Goal: Task Accomplishment & Management: Complete application form

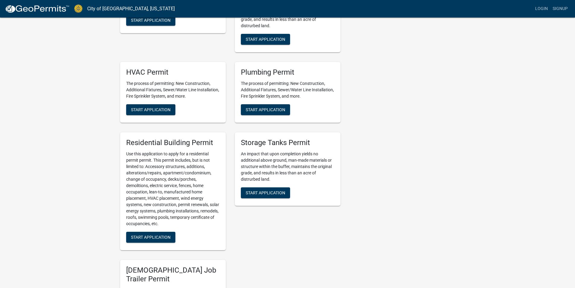
scroll to position [211, 0]
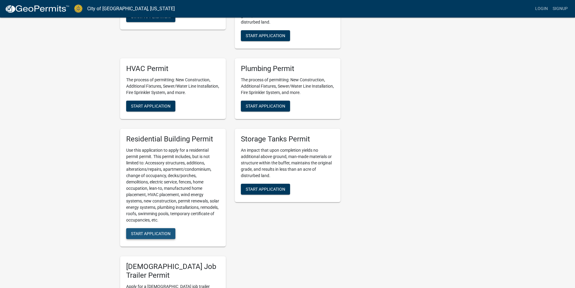
click at [161, 234] on span "Start Application" at bounding box center [151, 233] width 40 height 5
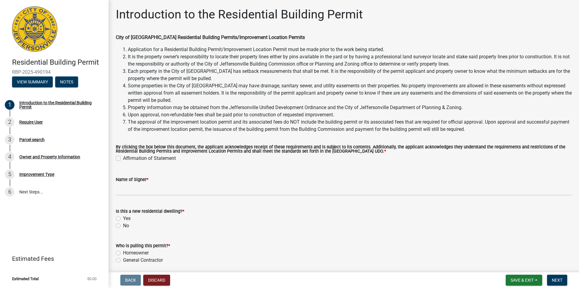
click at [123, 158] on label "Affirmation of Statement" at bounding box center [149, 157] width 53 height 7
click at [123, 158] on input "Affirmation of Statement" at bounding box center [125, 156] width 4 height 4
checkbox input "true"
click at [163, 180] on div "Name of Signer *" at bounding box center [344, 179] width 456 height 7
click at [139, 179] on label "Name of Signer *" at bounding box center [132, 179] width 33 height 4
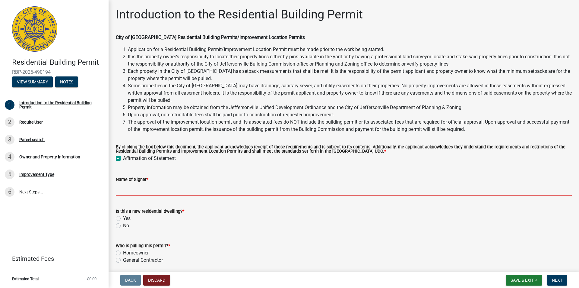
click at [139, 183] on input "Name of Signer *" at bounding box center [344, 189] width 456 height 12
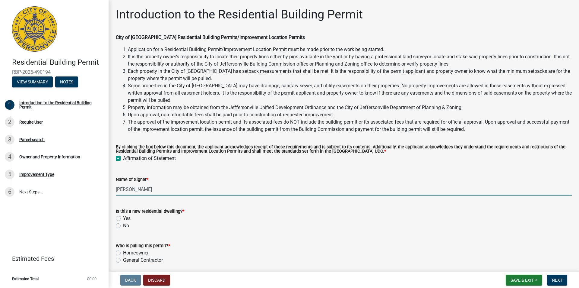
type input "[PERSON_NAME]"
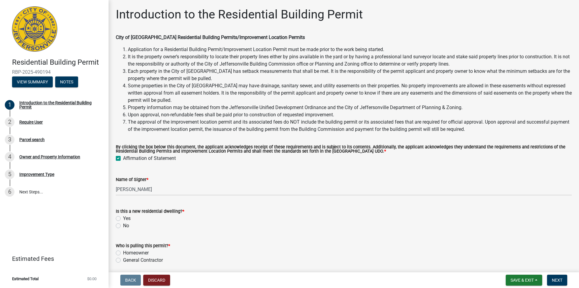
click at [123, 218] on label "Yes" at bounding box center [127, 218] width 8 height 7
click at [123, 218] on input "Yes" at bounding box center [125, 217] width 4 height 4
radio input "true"
click at [123, 254] on label "Homeowner" at bounding box center [136, 252] width 26 height 7
click at [123, 253] on input "Homeowner" at bounding box center [125, 251] width 4 height 4
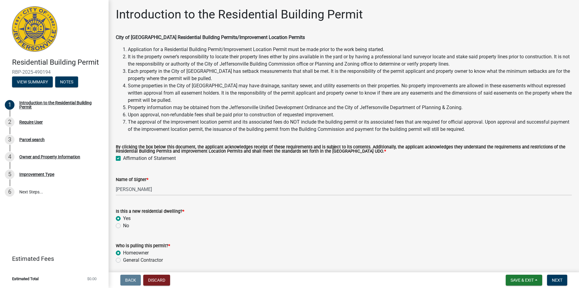
radio input "true"
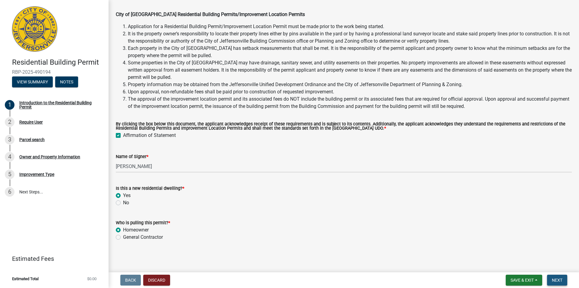
click at [563, 280] on button "Next" at bounding box center [557, 279] width 20 height 11
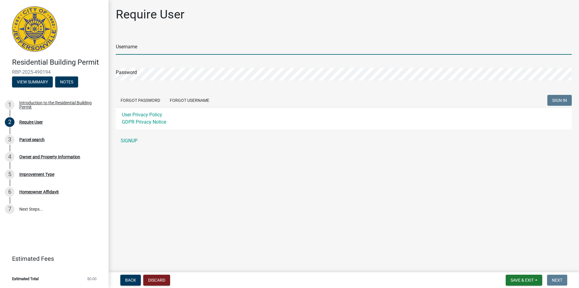
type input "MWhalen"
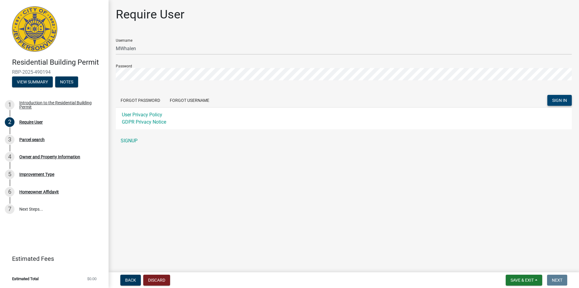
click at [556, 97] on button "SIGN IN" at bounding box center [560, 100] width 24 height 11
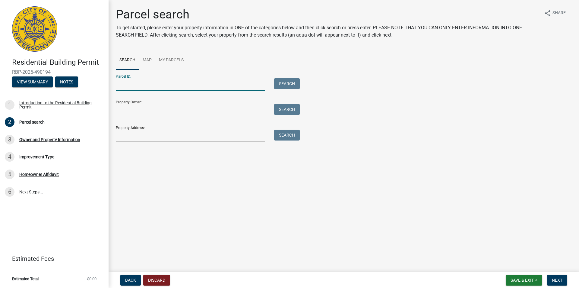
click at [121, 86] on input "Parcel ID:" at bounding box center [190, 84] width 149 height 12
type input "10-21-02-100-368.000-009"
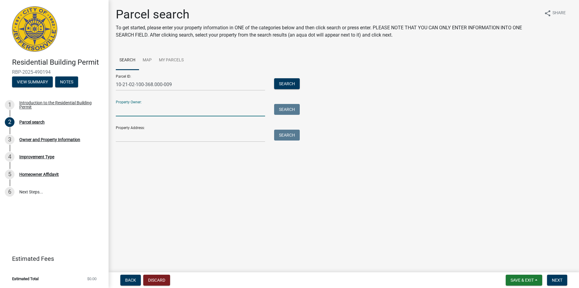
click at [126, 113] on input "Property Owner:" at bounding box center [190, 110] width 149 height 12
type input "[PERSON_NAME] Properties LLC"
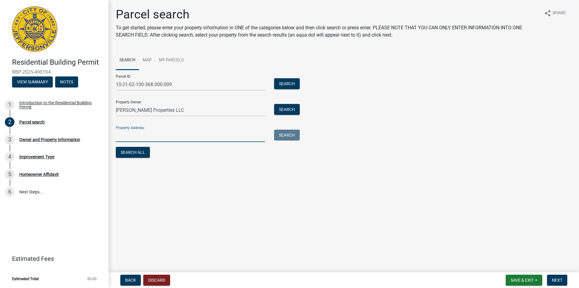
click at [119, 137] on input "Property Address:" at bounding box center [190, 135] width 149 height 12
type input "2323 Ch"
click at [283, 82] on button "Search" at bounding box center [287, 83] width 26 height 11
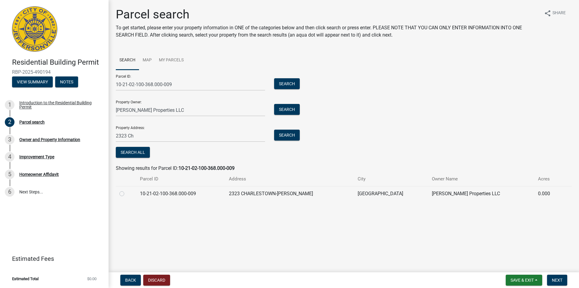
click at [127, 190] on label at bounding box center [127, 190] width 0 height 0
click at [127, 193] on input "radio" at bounding box center [129, 192] width 4 height 4
radio input "true"
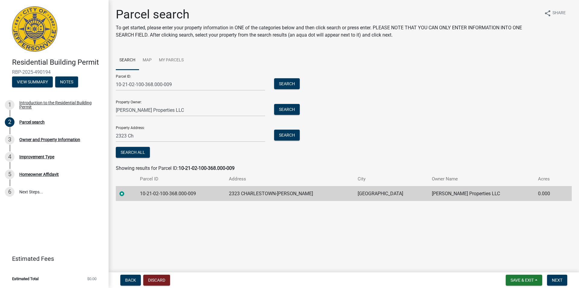
click at [163, 193] on td "10-21-02-100-368.000-009" at bounding box center [180, 193] width 89 height 15
click at [559, 280] on span "Next" at bounding box center [557, 279] width 11 height 5
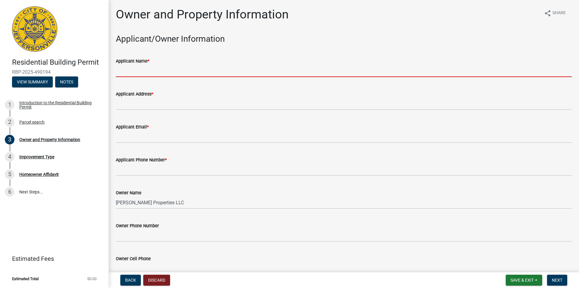
click at [125, 71] on input "Applicant Name *" at bounding box center [344, 71] width 456 height 12
type input "[PERSON_NAME]"
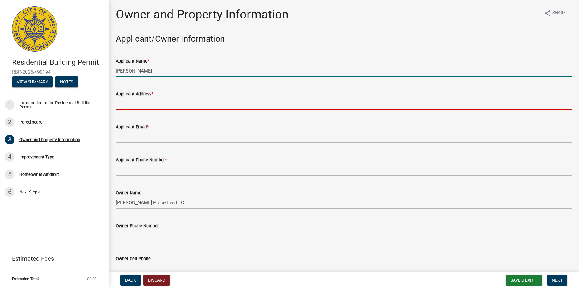
type input "[STREET_ADDRESS]"
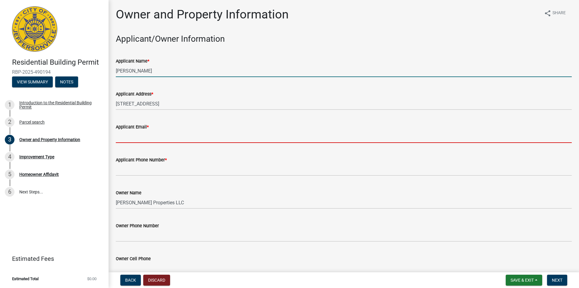
type input "[EMAIL_ADDRESS][DOMAIN_NAME]"
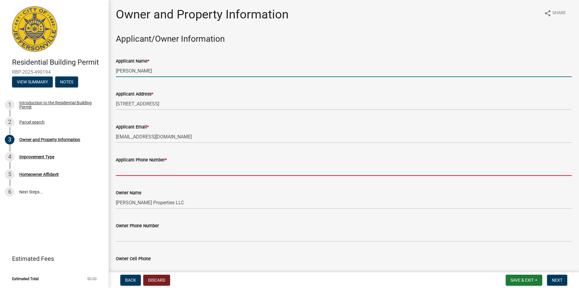
type input "5025945485"
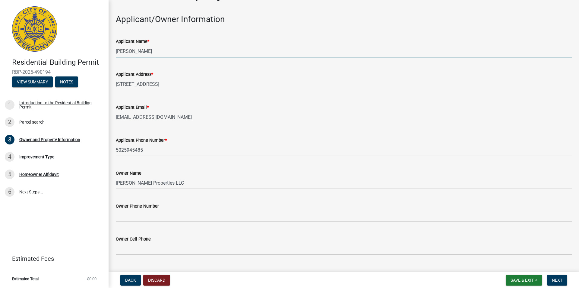
scroll to position [30, 0]
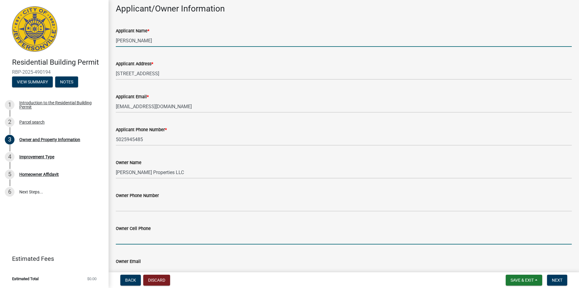
click at [128, 242] on input "Owner Cell Phone" at bounding box center [344, 238] width 456 height 12
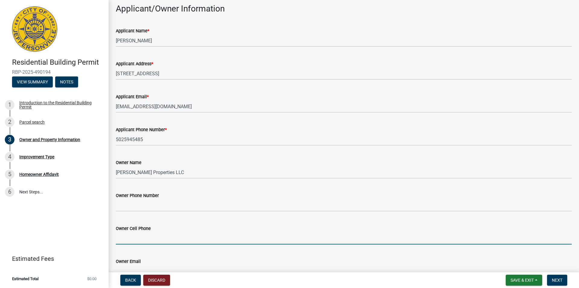
type input "5025945485"
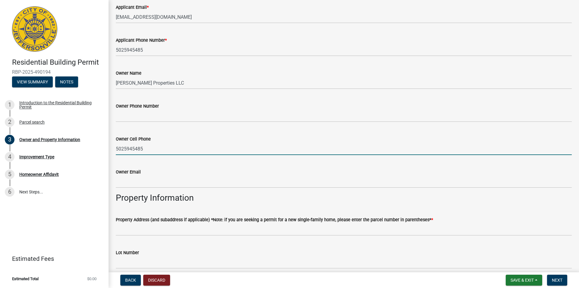
scroll to position [121, 0]
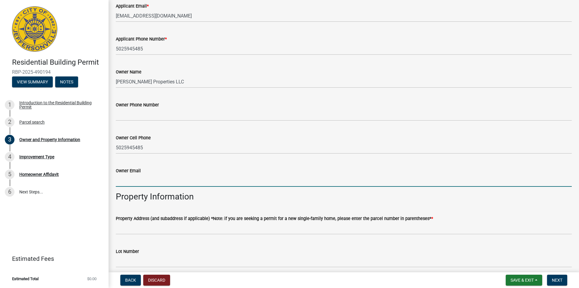
click at [132, 183] on input "Owner Email" at bounding box center [344, 180] width 456 height 12
type input "[EMAIL_ADDRESS][DOMAIN_NAME]"
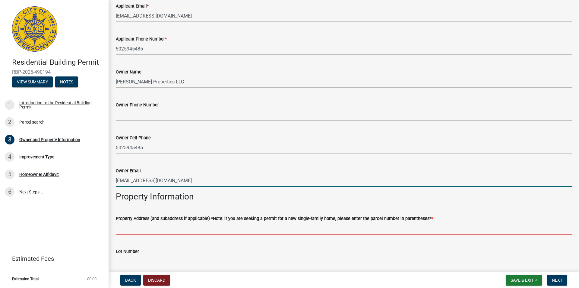
click at [132, 230] on input "Property Address (and subaddress if applicable) *Note: if you are seeking a per…" at bounding box center [344, 228] width 456 height 12
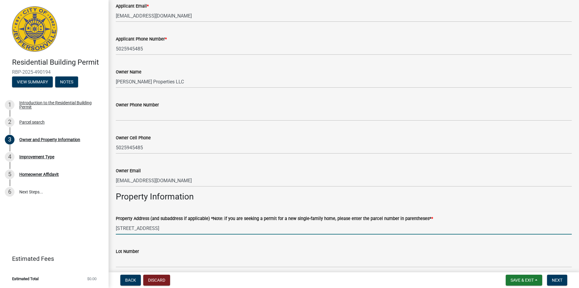
click at [193, 229] on input "[STREET_ADDRESS]" at bounding box center [344, 228] width 456 height 12
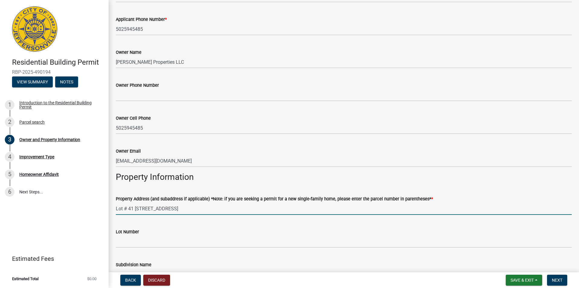
scroll to position [151, 0]
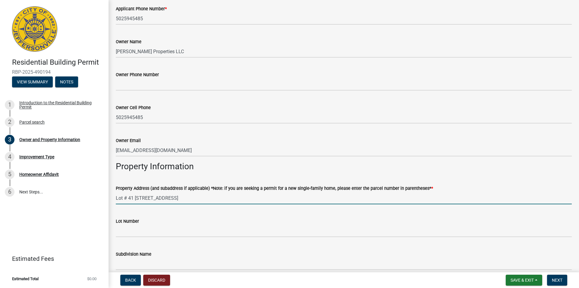
type input "Lot # 41 [STREET_ADDRESS]"
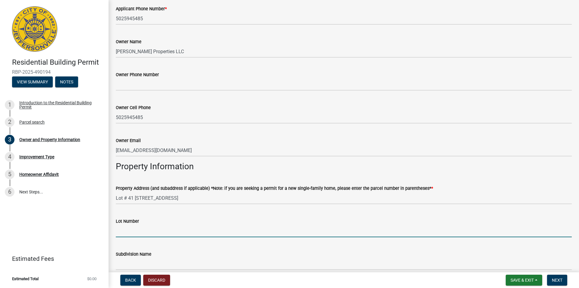
click at [130, 233] on input "Lot Number" at bounding box center [344, 231] width 456 height 12
type input "41"
click at [121, 266] on input "Subdivision Name" at bounding box center [344, 263] width 456 height 12
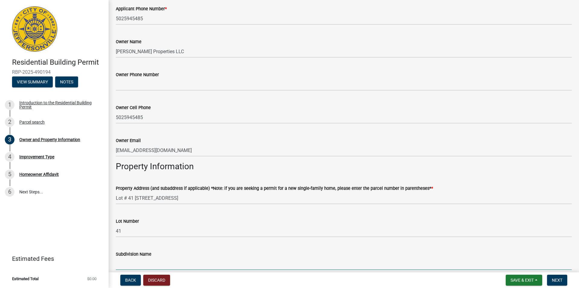
type input "[GEOGRAPHIC_DATA]"
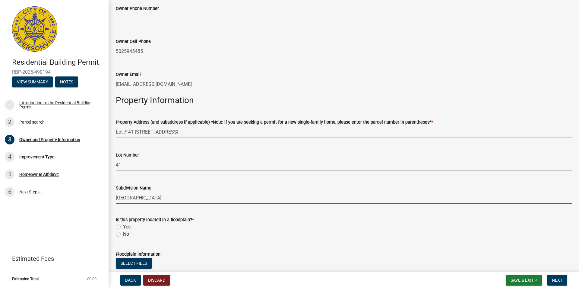
scroll to position [241, 0]
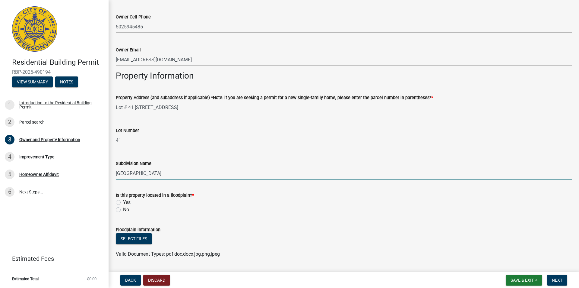
click at [121, 209] on div "No" at bounding box center [344, 209] width 456 height 7
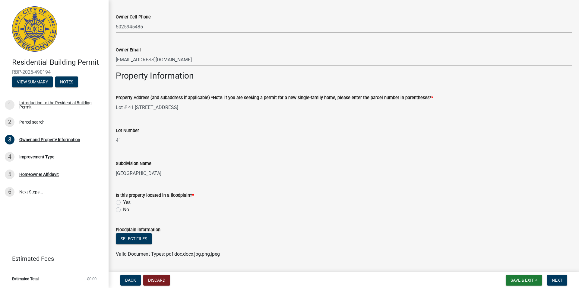
click at [123, 209] on label "No" at bounding box center [126, 209] width 6 height 7
click at [123, 209] on input "No" at bounding box center [125, 208] width 4 height 4
radio input "true"
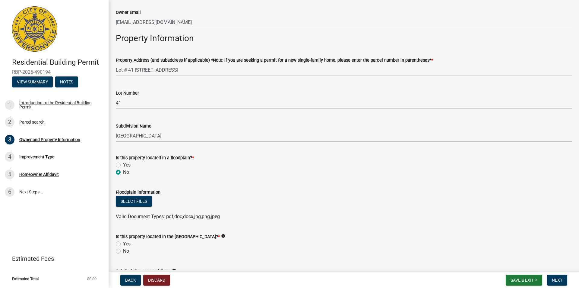
scroll to position [302, 0]
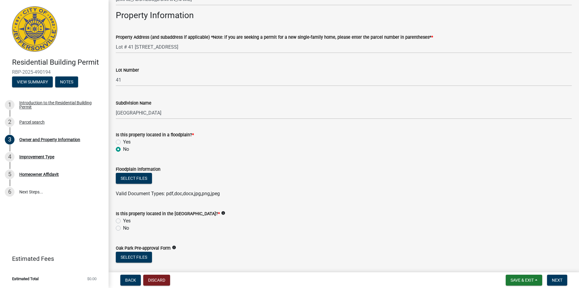
click at [123, 228] on label "No" at bounding box center [126, 227] width 6 height 7
click at [123, 228] on input "No" at bounding box center [125, 226] width 4 height 4
radio input "true"
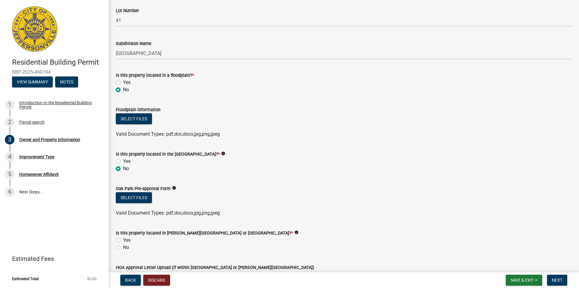
scroll to position [362, 0]
click at [123, 247] on label "No" at bounding box center [126, 246] width 6 height 7
click at [123, 247] on input "No" at bounding box center [125, 245] width 4 height 4
radio input "true"
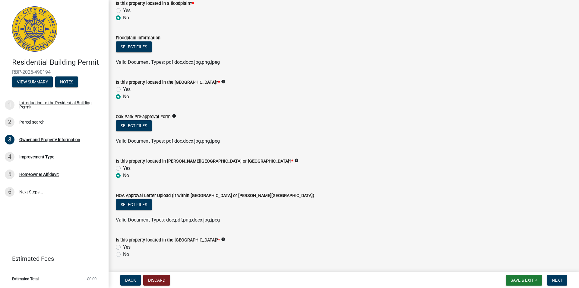
scroll to position [453, 0]
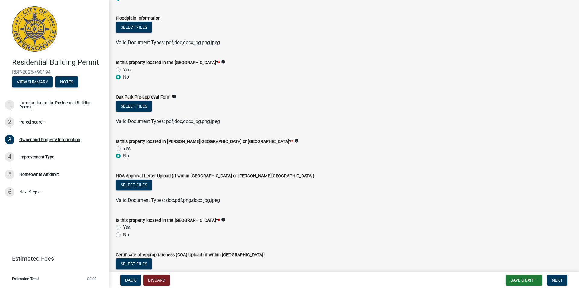
click at [123, 235] on label "No" at bounding box center [126, 234] width 6 height 7
click at [123, 235] on input "No" at bounding box center [125, 233] width 4 height 4
radio input "true"
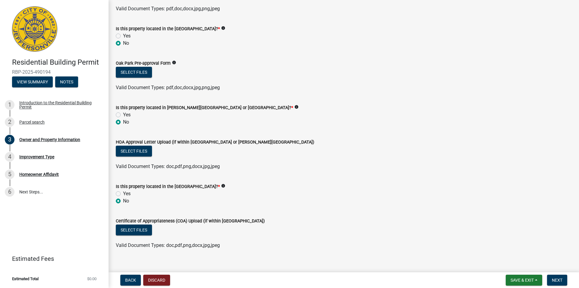
scroll to position [495, 0]
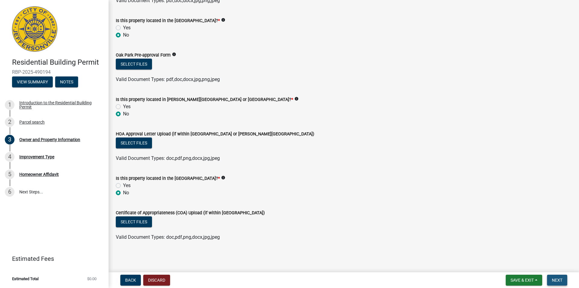
click at [556, 279] on span "Next" at bounding box center [557, 279] width 11 height 5
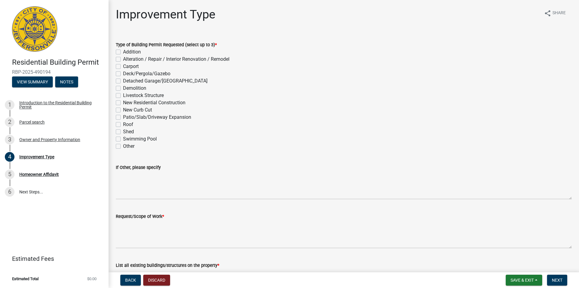
click at [123, 80] on label "Detached Garage/[GEOGRAPHIC_DATA]" at bounding box center [165, 80] width 84 height 7
click at [123, 80] on input "Detached Garage/[GEOGRAPHIC_DATA]" at bounding box center [125, 79] width 4 height 4
checkbox input "true"
checkbox input "false"
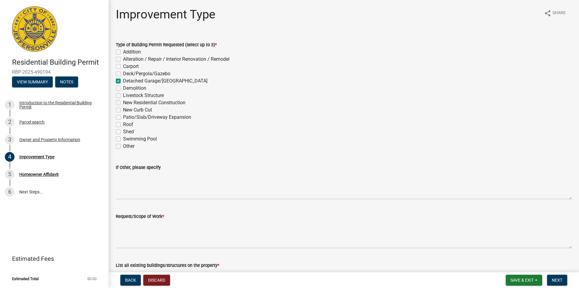
checkbox input "false"
checkbox input "true"
checkbox input "false"
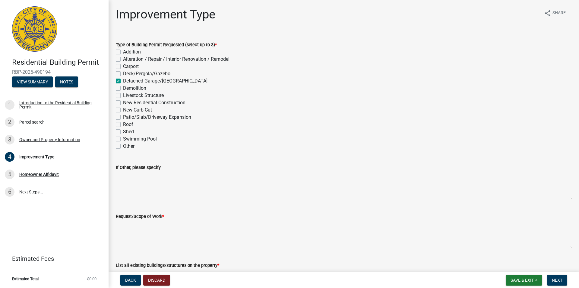
checkbox input "false"
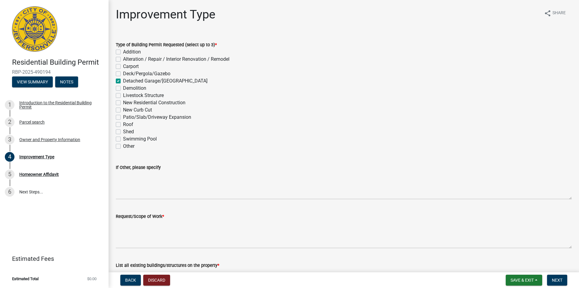
checkbox input "false"
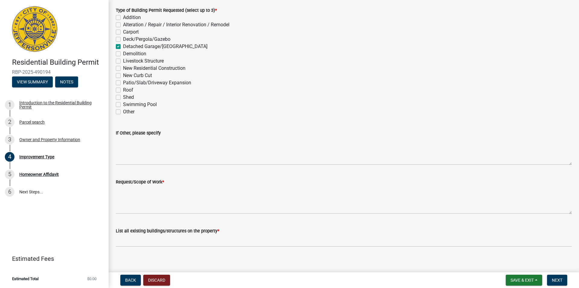
scroll to position [40, 0]
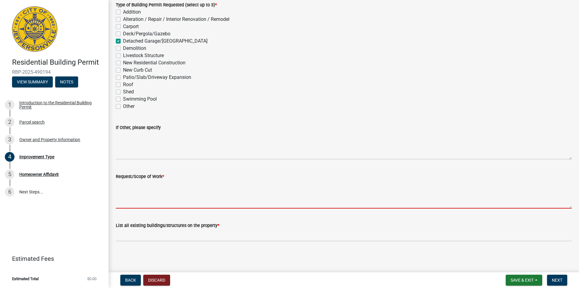
click at [123, 205] on textarea "Request/Scope of Work *" at bounding box center [344, 194] width 456 height 28
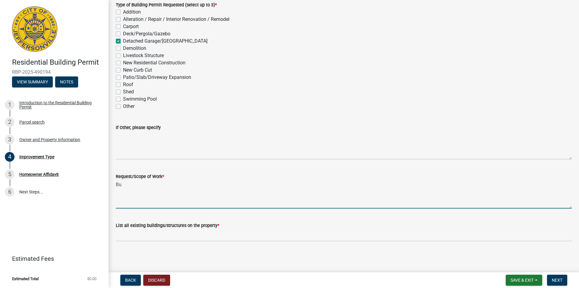
type textarea "B"
type textarea "Shop and garage"
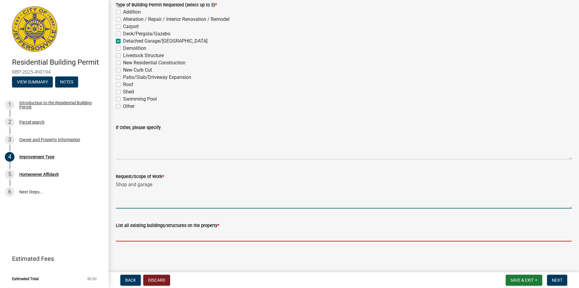
click at [131, 236] on input "List all existing buildings/structures on the property *" at bounding box center [344, 235] width 456 height 12
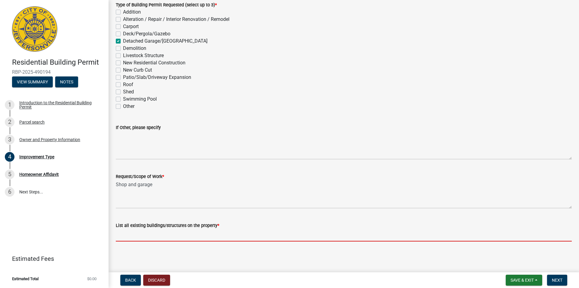
type input "Mobile home park"
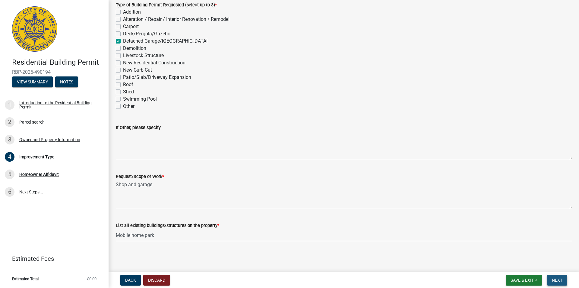
click at [559, 281] on span "Next" at bounding box center [557, 279] width 11 height 5
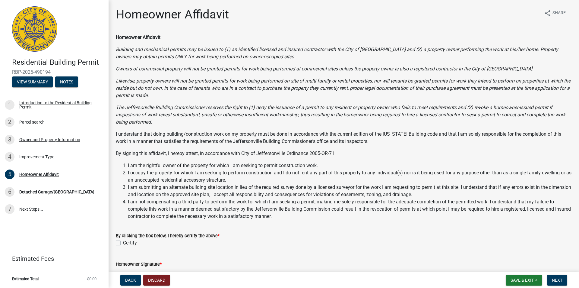
click at [123, 244] on label "Certify" at bounding box center [130, 242] width 14 height 7
click at [123, 243] on input "Certify" at bounding box center [125, 241] width 4 height 4
checkbox input "true"
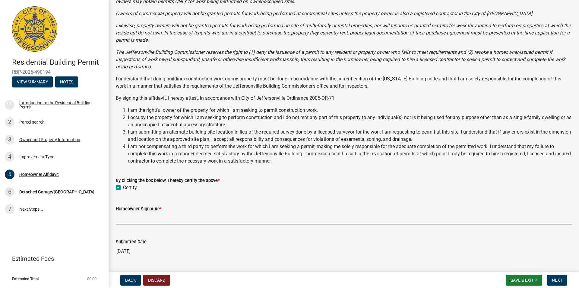
scroll to position [60, 0]
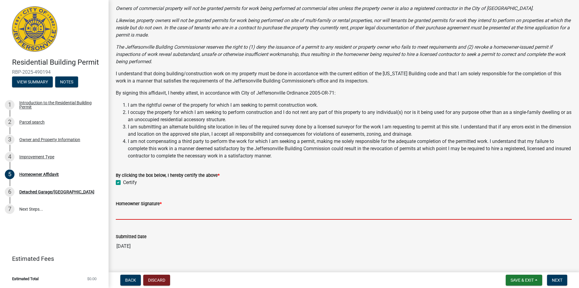
click at [136, 214] on input "Homeowner Signature *" at bounding box center [344, 213] width 456 height 12
type input "[PERSON_NAME]"
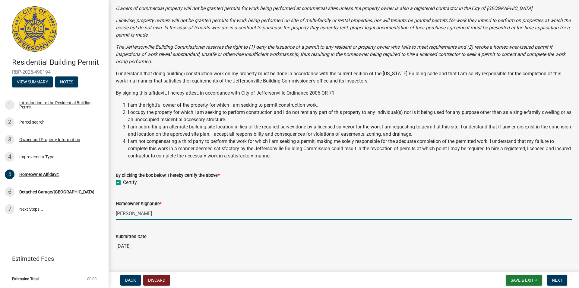
scroll to position [71, 0]
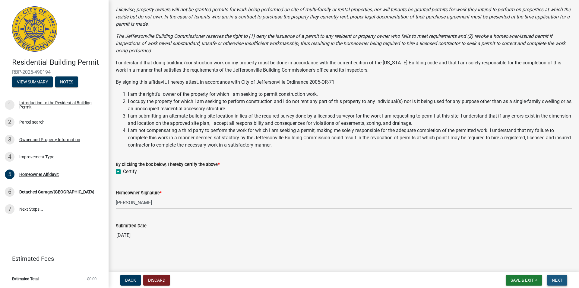
click at [557, 280] on span "Next" at bounding box center [557, 279] width 11 height 5
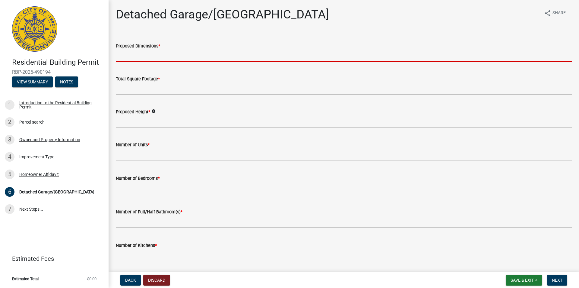
click at [128, 57] on input "Proposed Dimensions *" at bounding box center [344, 55] width 456 height 12
type input "24 x 30"
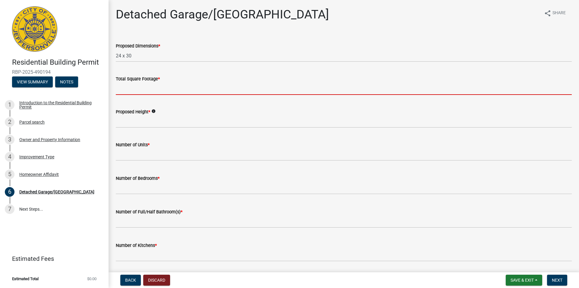
click at [131, 90] on input "Total Square Footage *" at bounding box center [344, 88] width 456 height 12
type input "720"
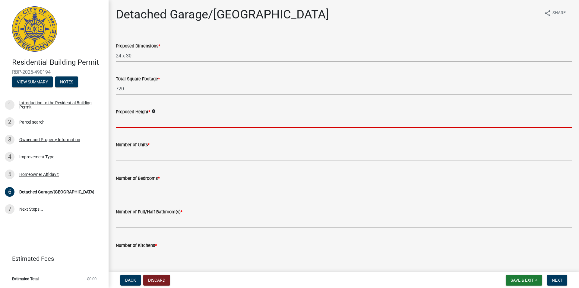
click at [142, 123] on input "Proposed Height *" at bounding box center [344, 121] width 456 height 12
type input "12"
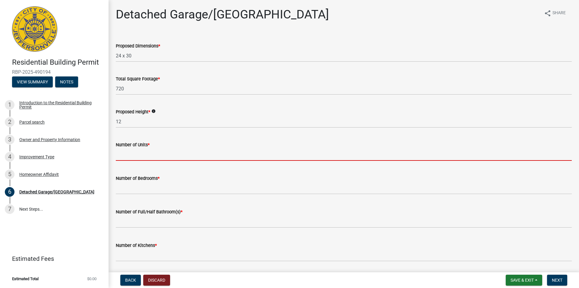
click at [128, 154] on input "text" at bounding box center [344, 154] width 456 height 12
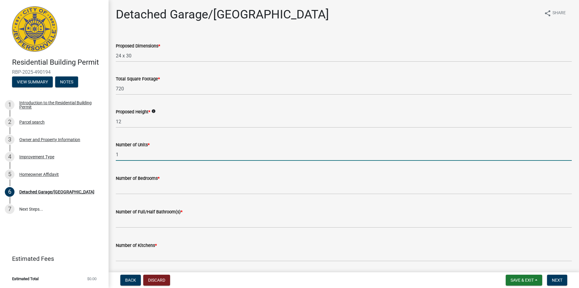
type input "1"
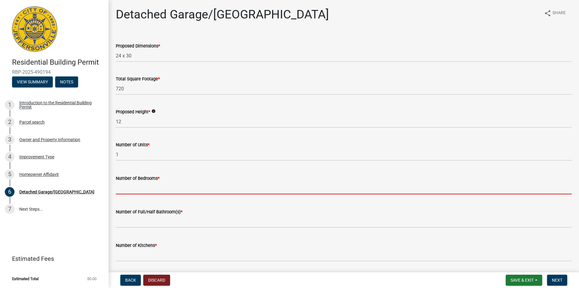
click at [137, 192] on input "text" at bounding box center [344, 188] width 456 height 12
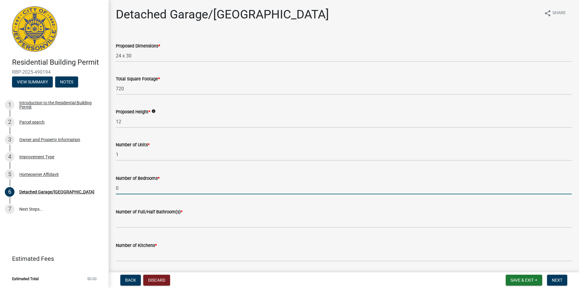
type input "0"
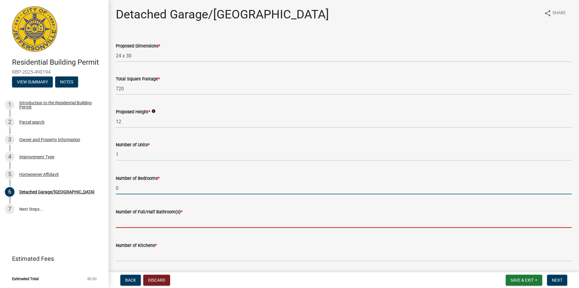
click at [128, 225] on input "text" at bounding box center [344, 221] width 456 height 12
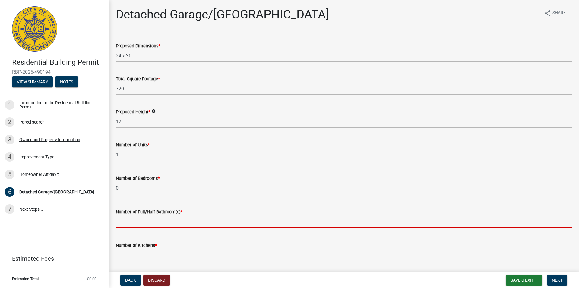
type input "1"
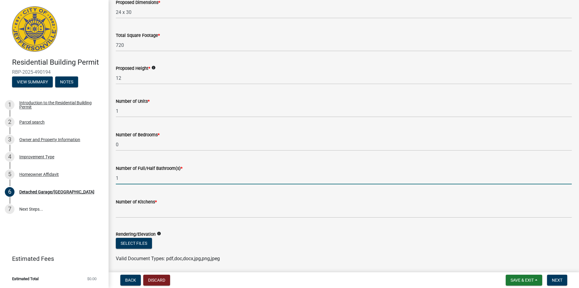
scroll to position [60, 0]
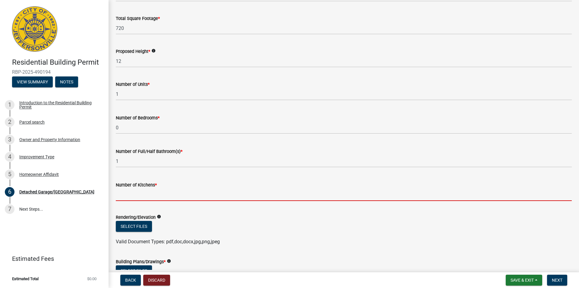
click at [130, 196] on input "text" at bounding box center [344, 194] width 456 height 12
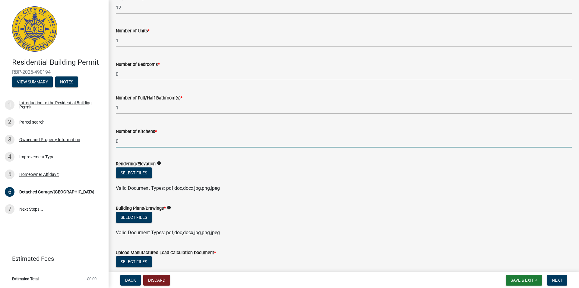
scroll to position [121, 0]
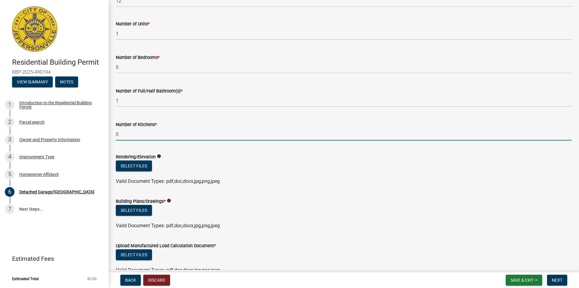
type input "0"
click at [135, 209] on button "Select files" at bounding box center [134, 210] width 36 height 11
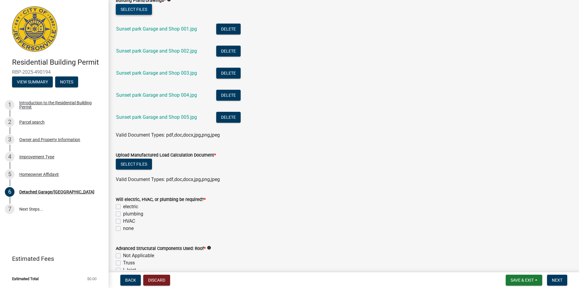
scroll to position [332, 0]
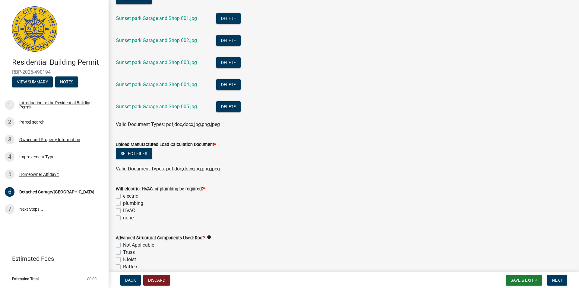
click at [123, 197] on label "electric" at bounding box center [130, 195] width 15 height 7
click at [123, 196] on input "electric" at bounding box center [125, 194] width 4 height 4
checkbox input "true"
checkbox input "false"
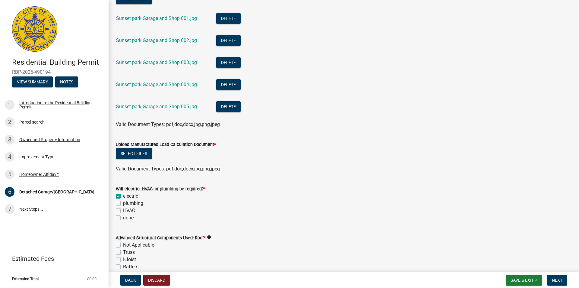
checkbox input "false"
click at [123, 202] on label "plumbing" at bounding box center [133, 202] width 20 height 7
click at [123, 202] on input "plumbing" at bounding box center [125, 201] width 4 height 4
checkbox input "true"
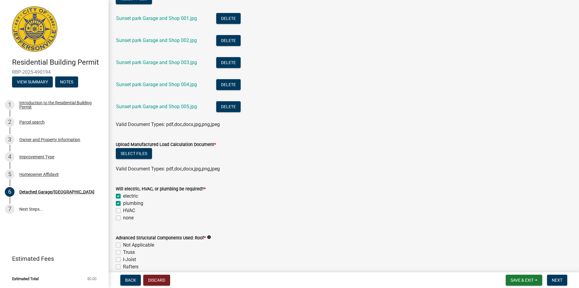
checkbox input "true"
checkbox input "false"
click at [123, 209] on label "HVAC" at bounding box center [129, 210] width 12 height 7
click at [123, 209] on input "HVAC" at bounding box center [125, 209] width 4 height 4
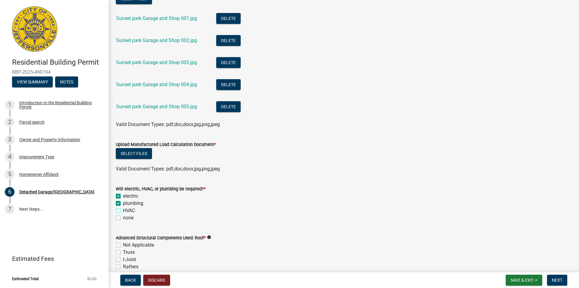
checkbox input "true"
checkbox input "false"
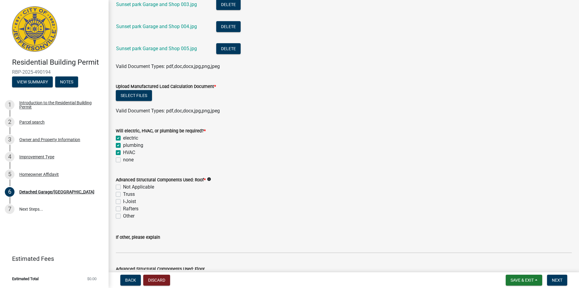
scroll to position [392, 0]
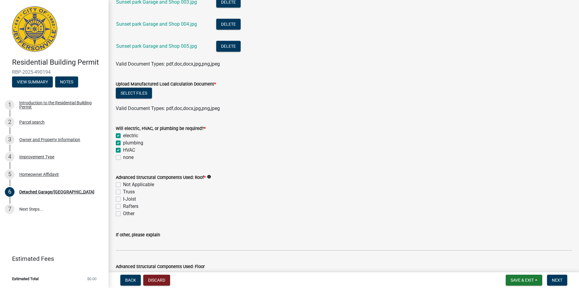
click at [123, 193] on label "Truss" at bounding box center [129, 191] width 12 height 7
click at [123, 192] on input "Truss" at bounding box center [125, 190] width 4 height 4
checkbox input "true"
checkbox input "false"
checkbox input "true"
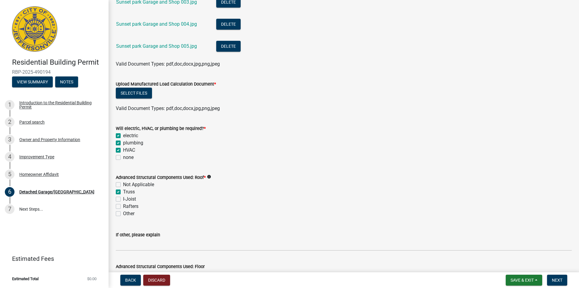
checkbox input "false"
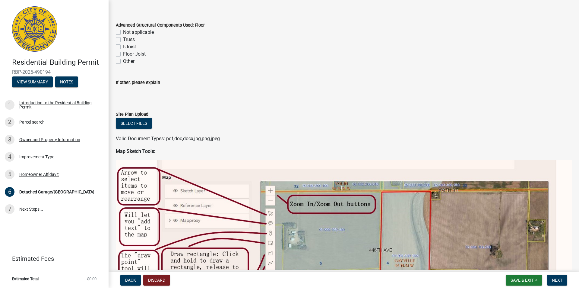
scroll to position [633, 0]
click at [145, 126] on button "Select files" at bounding box center [134, 123] width 36 height 11
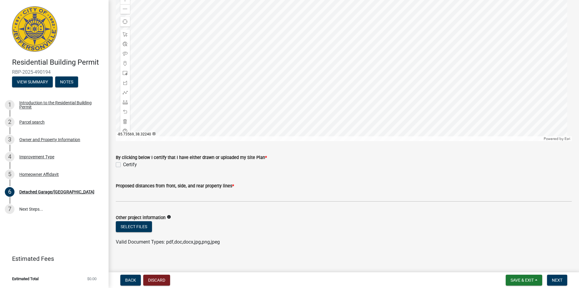
scroll to position [1122, 0]
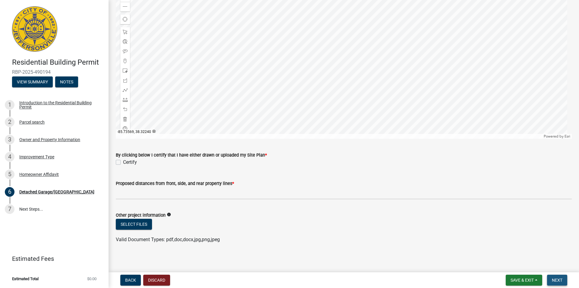
click at [554, 276] on button "Next" at bounding box center [557, 279] width 20 height 11
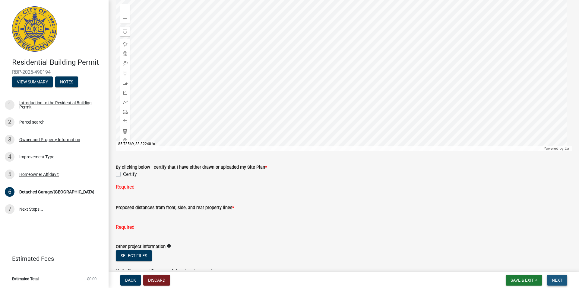
scroll to position [1134, 0]
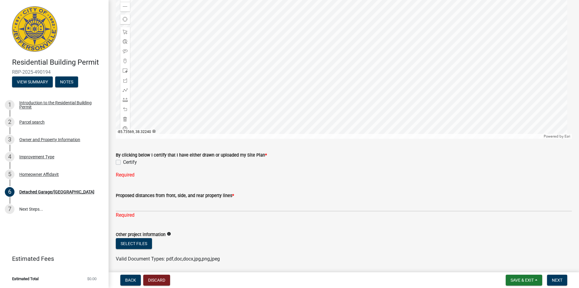
click at [123, 158] on label "Certify" at bounding box center [130, 161] width 14 height 7
click at [123, 158] on input "Certify" at bounding box center [125, 160] width 4 height 4
checkbox input "true"
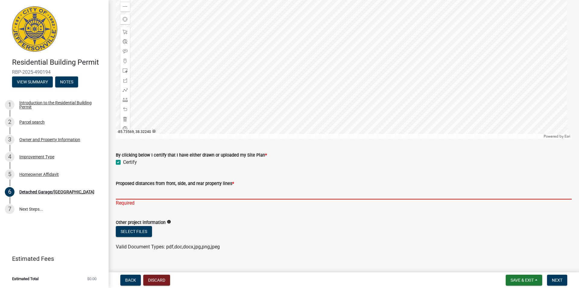
click at [150, 191] on input "Proposed distances from front, side, and rear property lines *" at bounding box center [344, 193] width 456 height 12
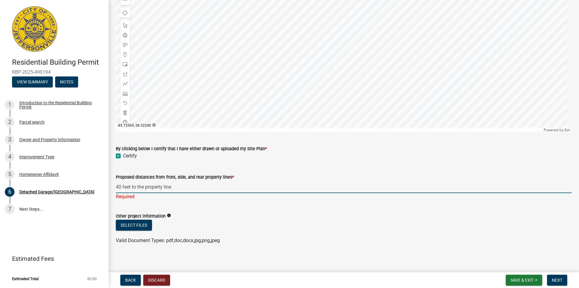
scroll to position [1141, 0]
type input "40 feet to the property line"
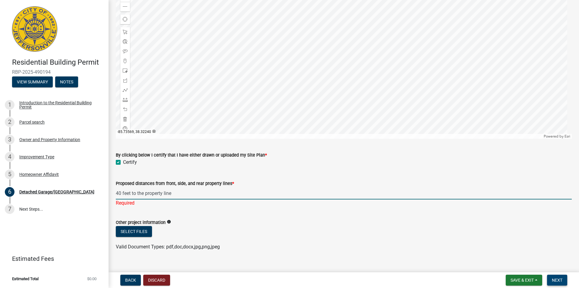
click at [556, 281] on span "Next" at bounding box center [557, 279] width 11 height 5
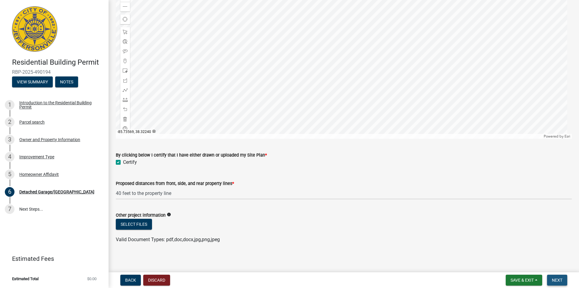
click at [559, 278] on span "Next" at bounding box center [557, 279] width 11 height 5
click at [556, 279] on span "Next" at bounding box center [557, 279] width 11 height 5
click at [553, 276] on button "Next" at bounding box center [557, 279] width 20 height 11
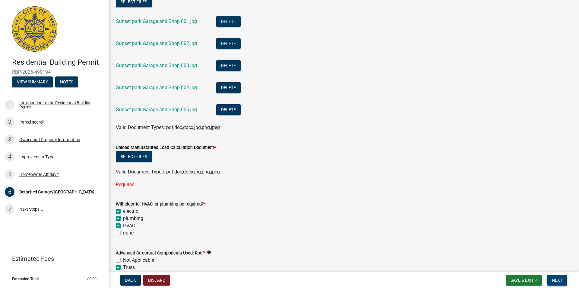
scroll to position [319, 0]
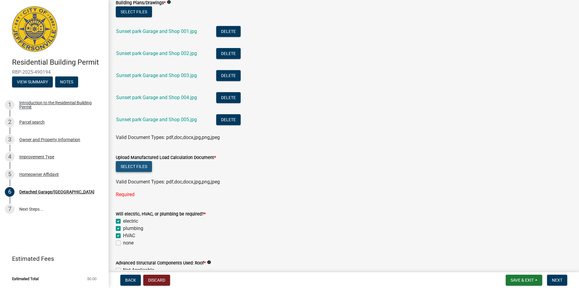
click at [140, 168] on button "Select files" at bounding box center [134, 166] width 36 height 11
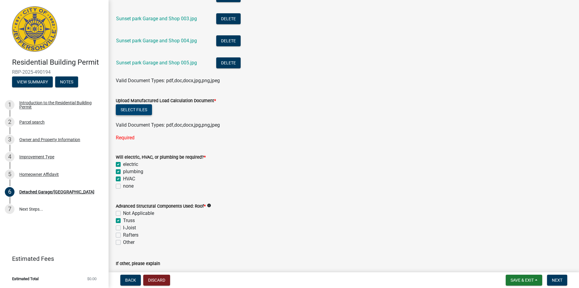
scroll to position [379, 0]
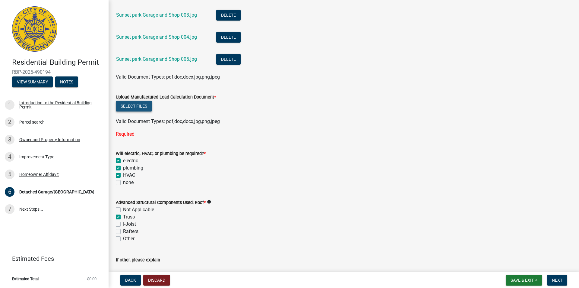
click at [129, 107] on button "Select files" at bounding box center [134, 105] width 36 height 11
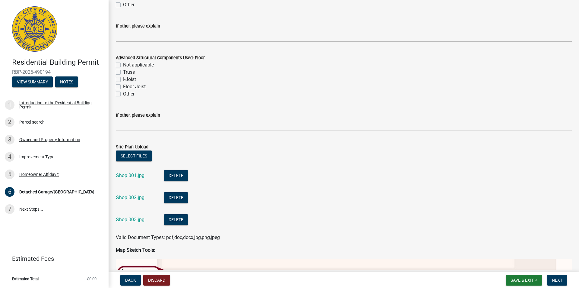
scroll to position [711, 0]
click at [123, 96] on label "Other" at bounding box center [128, 93] width 11 height 7
click at [123, 94] on input "Other" at bounding box center [125, 92] width 4 height 4
checkbox input "true"
checkbox input "false"
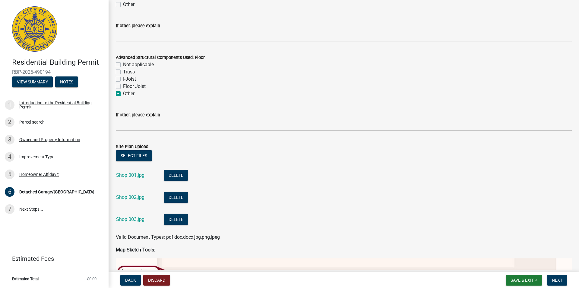
checkbox input "false"
checkbox input "true"
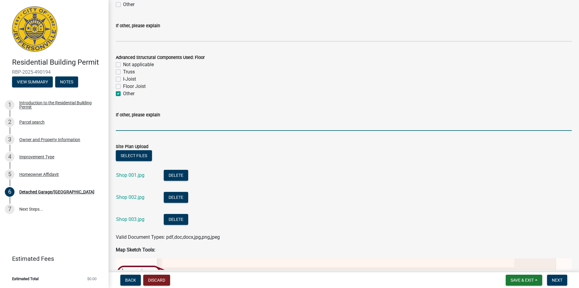
click at [129, 128] on input "If other, please explain" at bounding box center [344, 124] width 456 height 12
type input "c"
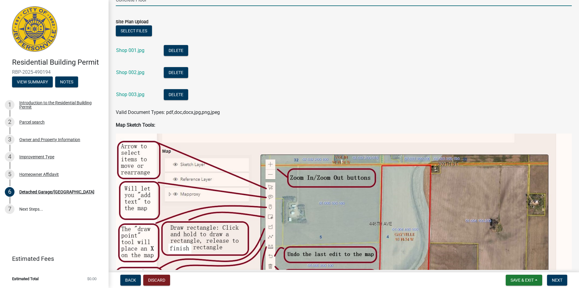
scroll to position [892, 0]
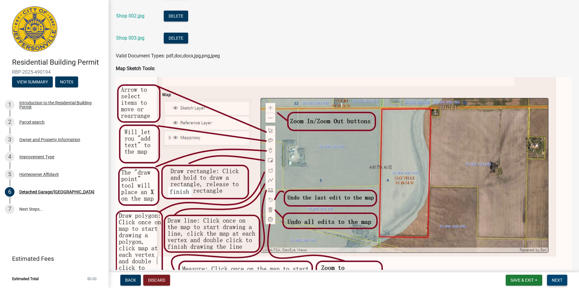
type input "Concrete Floor"
click at [557, 280] on span "Next" at bounding box center [557, 279] width 11 height 5
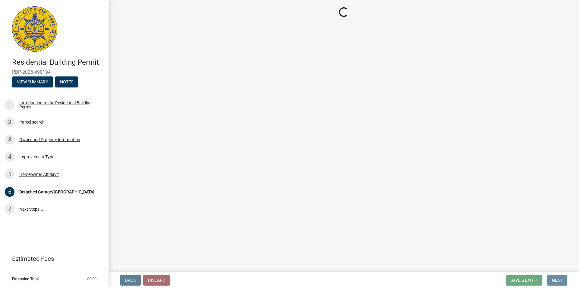
scroll to position [0, 0]
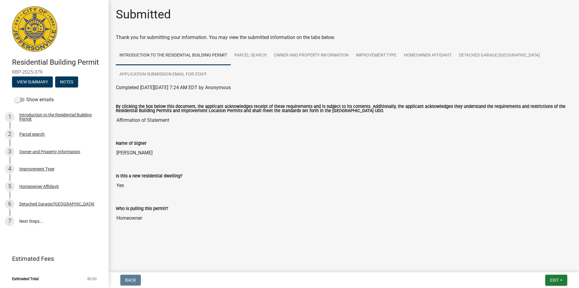
drag, startPoint x: 297, startPoint y: 139, endPoint x: 275, endPoint y: 154, distance: 26.3
click at [275, 154] on input "[PERSON_NAME]" at bounding box center [344, 153] width 456 height 12
